Goal: Find specific page/section: Find specific page/section

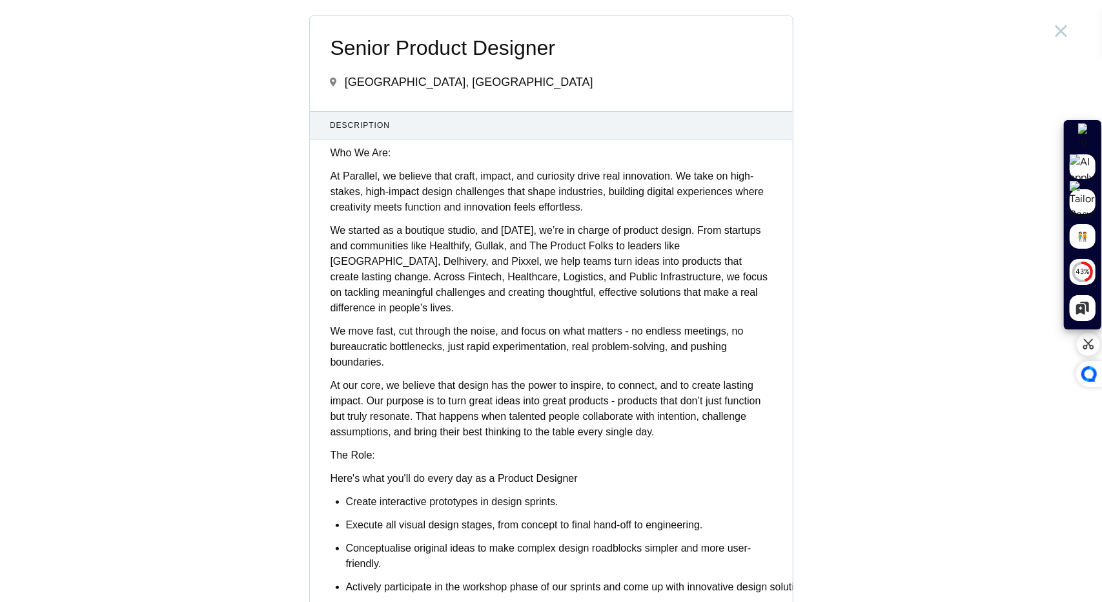
click at [483, 289] on p "We started as a boutique studio, and today, we’re in charge of product design. …" at bounding box center [552, 269] width 442 height 93
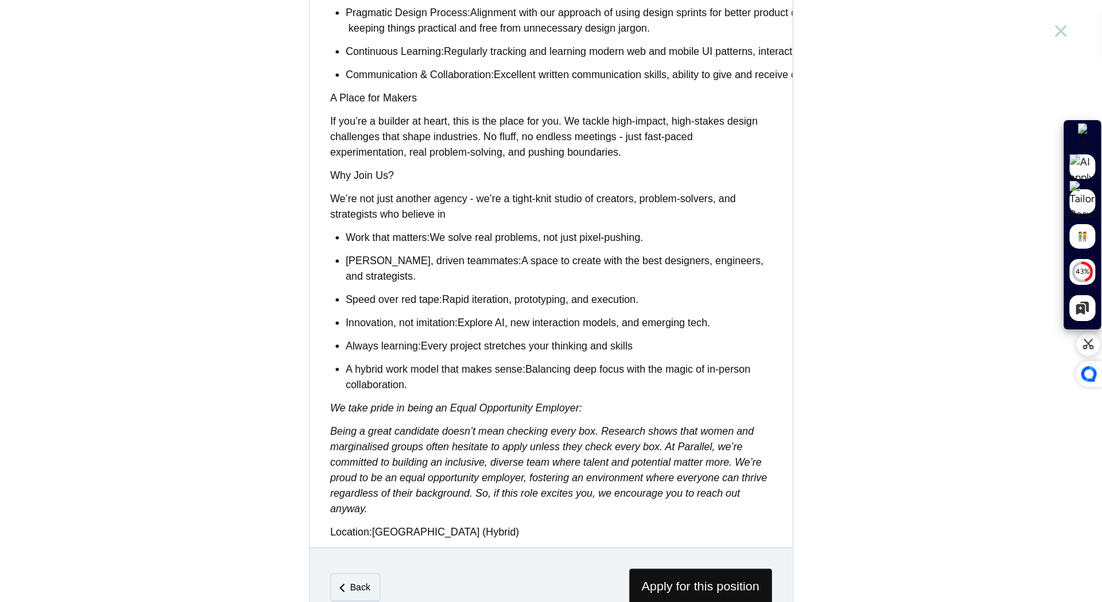
scroll to position [953, 0]
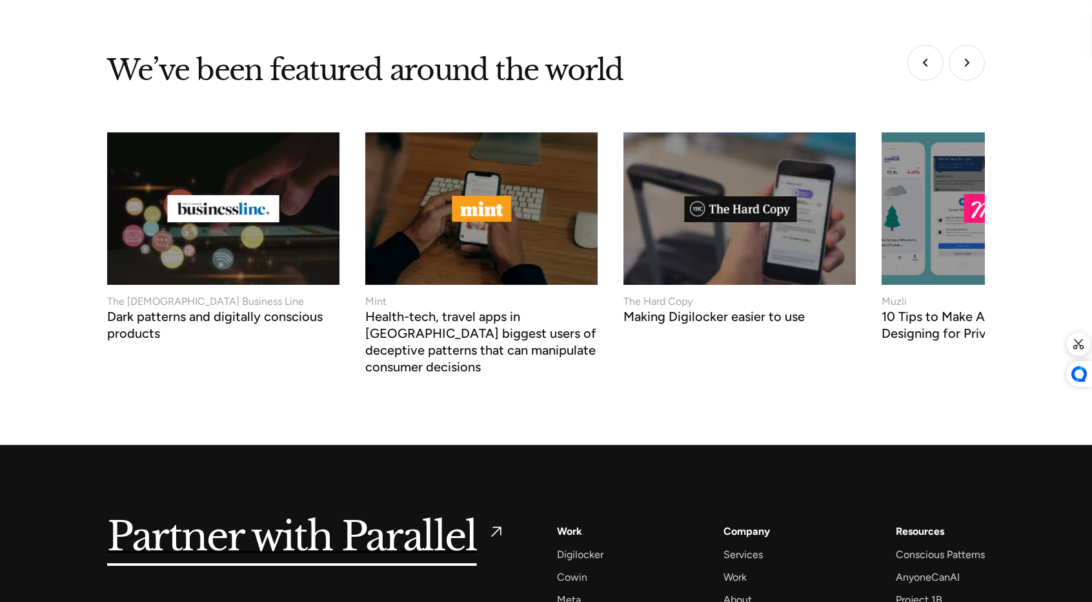
scroll to position [4945, 0]
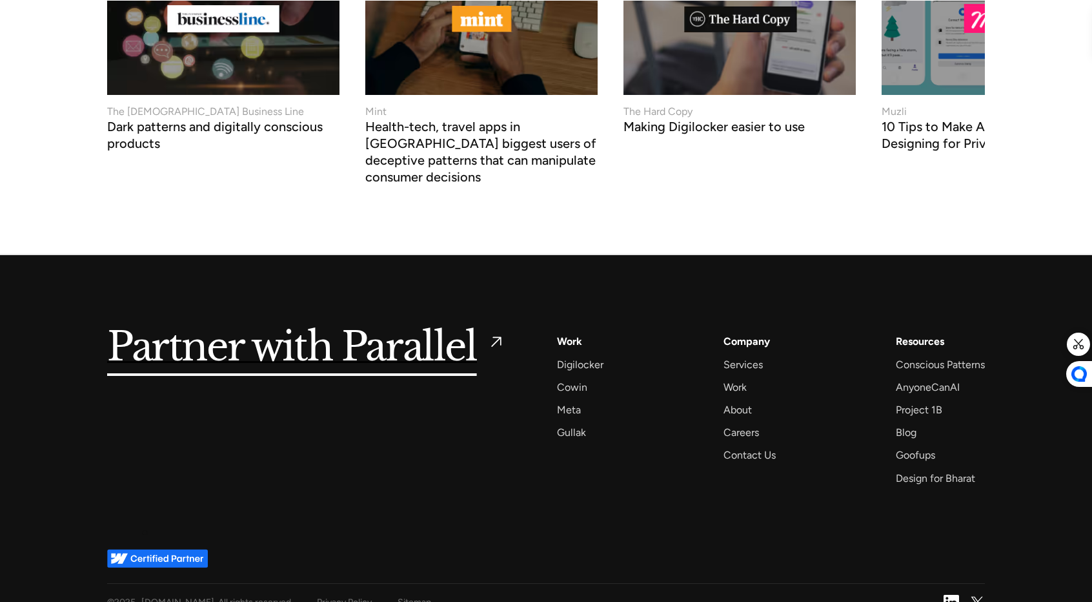
click at [144, 549] on img at bounding box center [157, 558] width 101 height 19
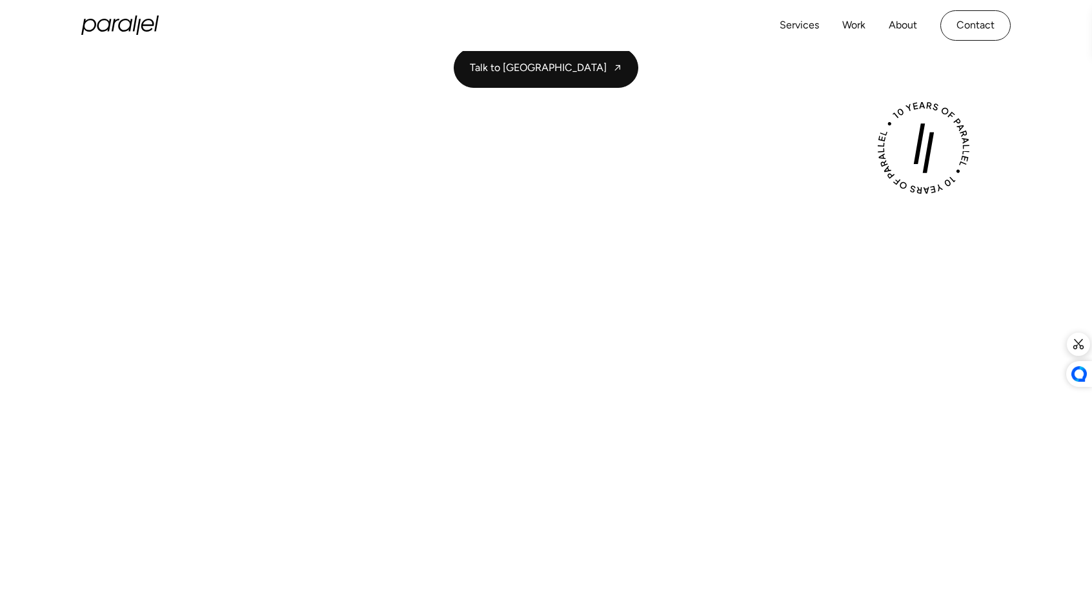
scroll to position [295, 0]
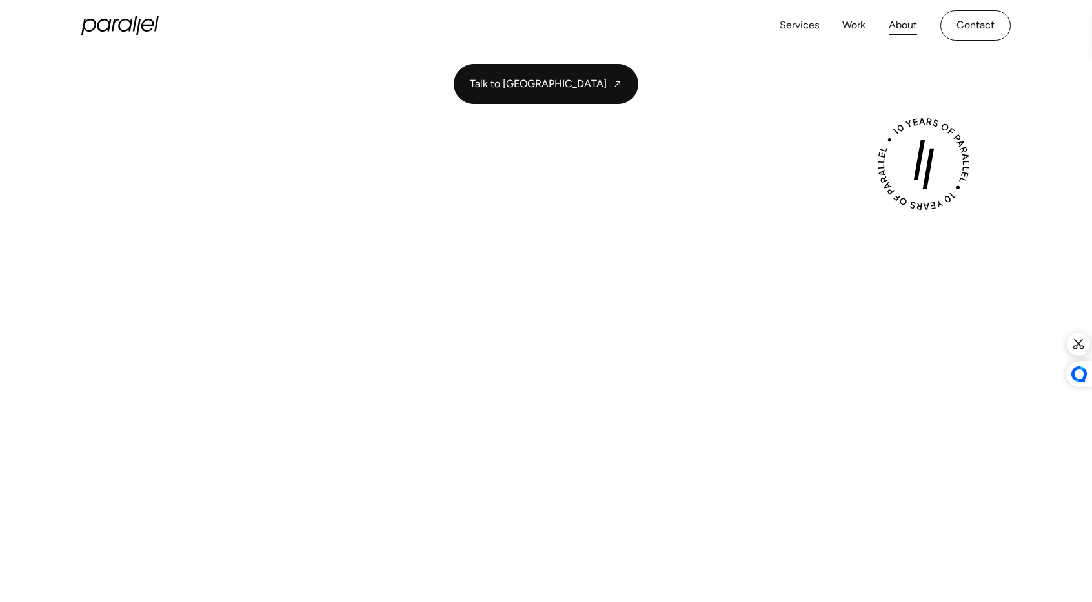
click at [895, 25] on link "About" at bounding box center [903, 25] width 28 height 19
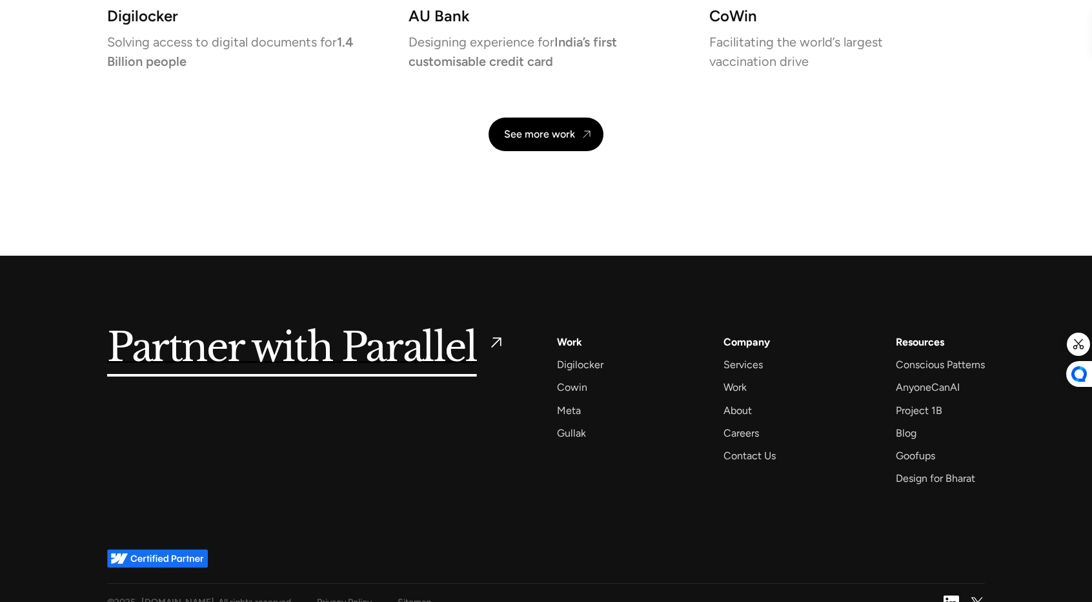
scroll to position [3052, 0]
